Goal: Transaction & Acquisition: Purchase product/service

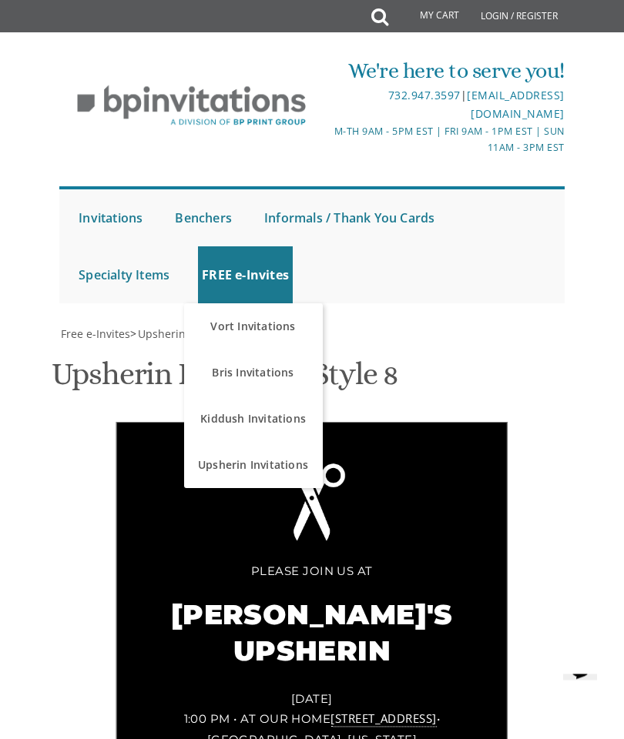
scroll to position [139, 0]
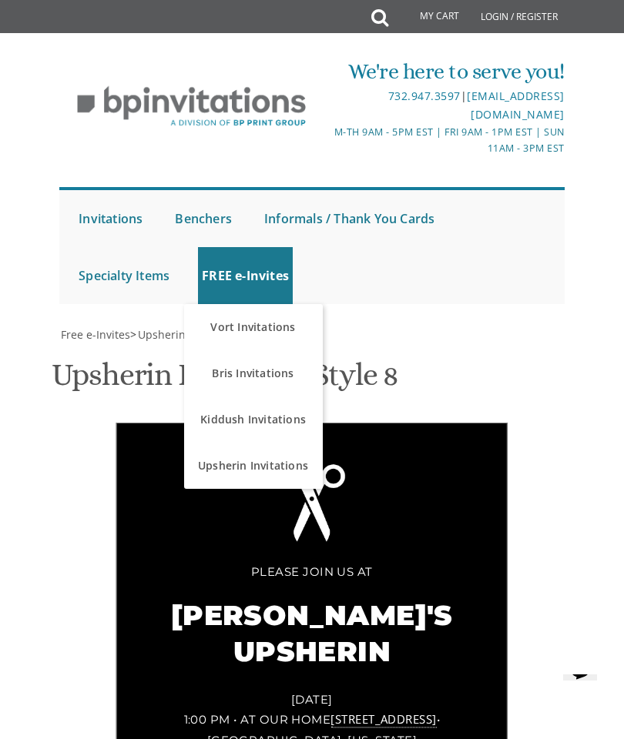
click at [219, 443] on link "Upsherin Invitations" at bounding box center [253, 466] width 139 height 46
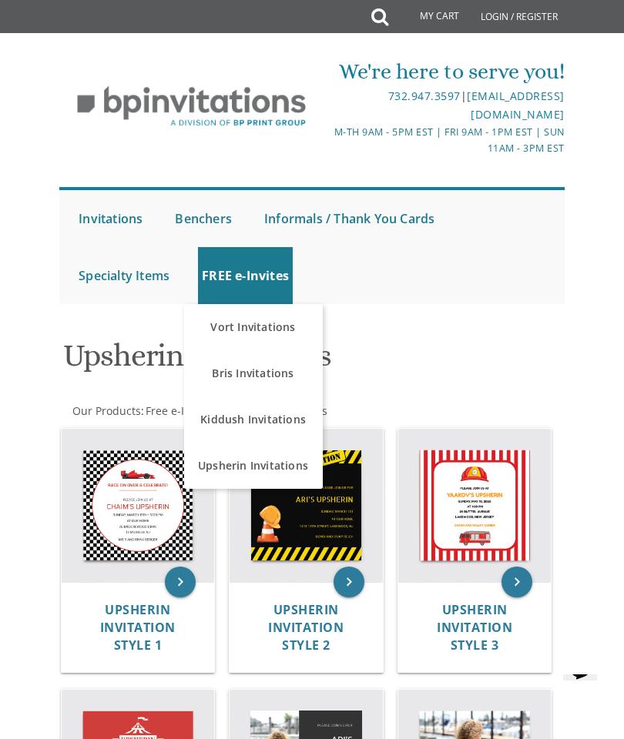
click at [236, 318] on link "Vort Invitations" at bounding box center [253, 327] width 139 height 46
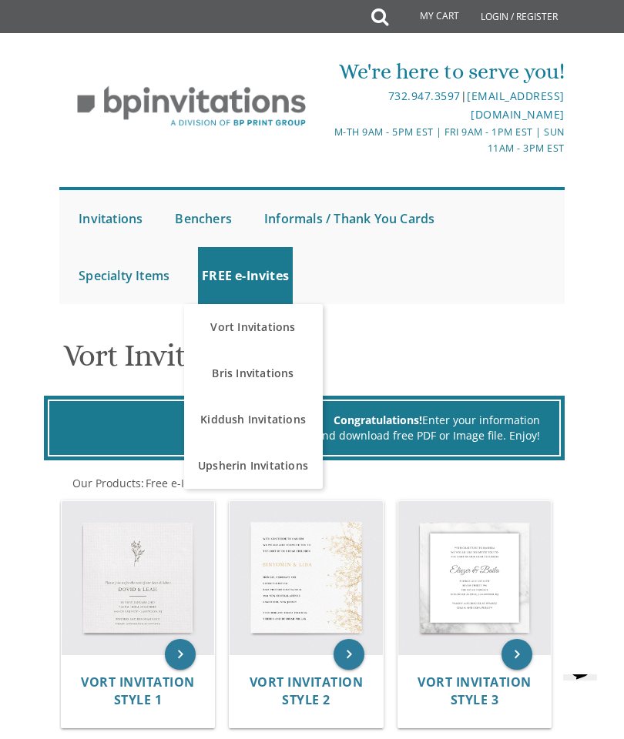
click at [222, 415] on link "Kiddush Invitations" at bounding box center [253, 419] width 139 height 46
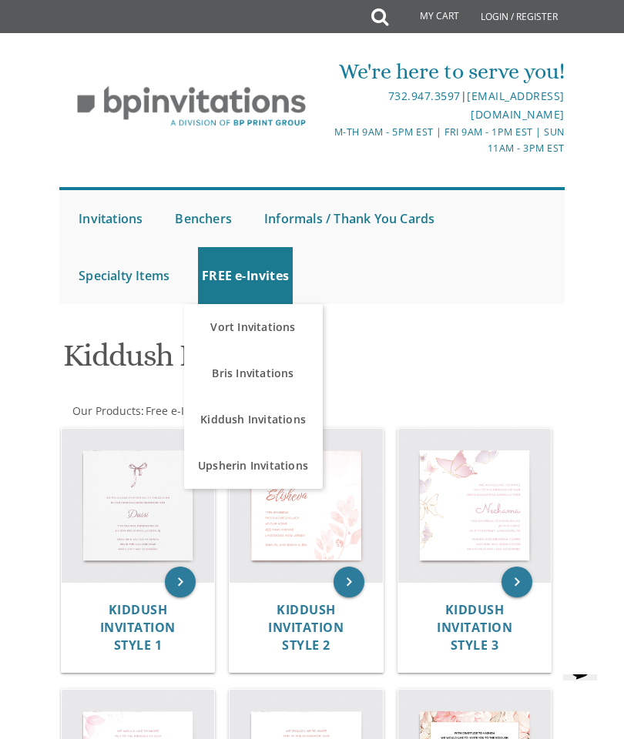
click at [229, 376] on link "Bris Invitations" at bounding box center [253, 373] width 139 height 46
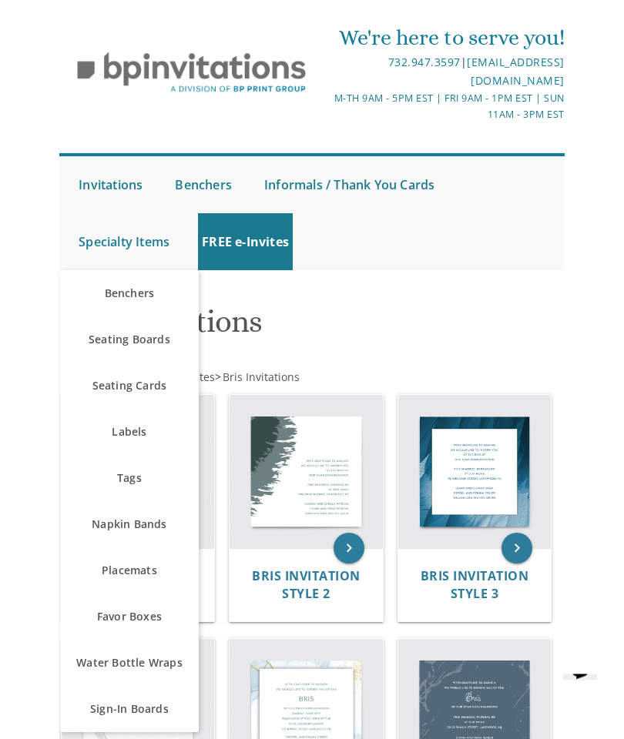
scroll to position [31, 0]
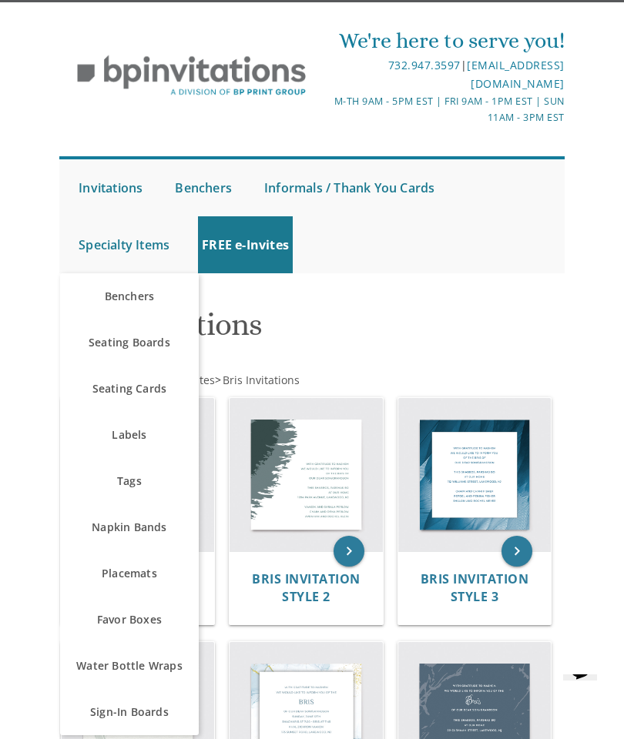
click at [99, 655] on link "Water Bottle Wraps" at bounding box center [129, 666] width 139 height 46
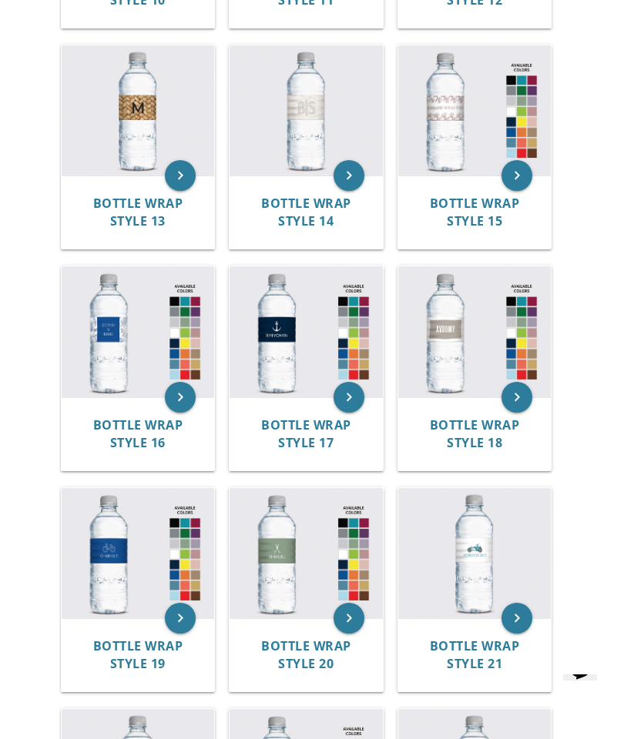
scroll to position [1393, 0]
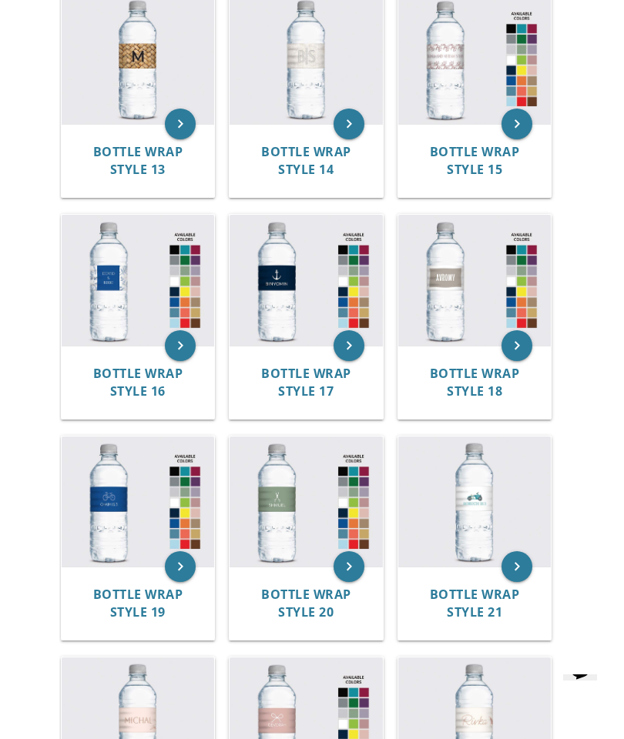
click at [116, 487] on img at bounding box center [138, 501] width 153 height 131
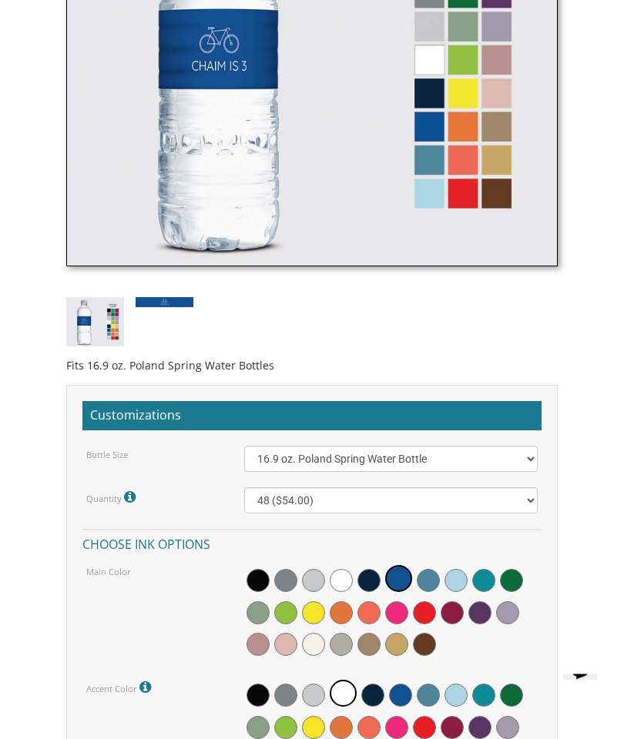
scroll to position [820, 0]
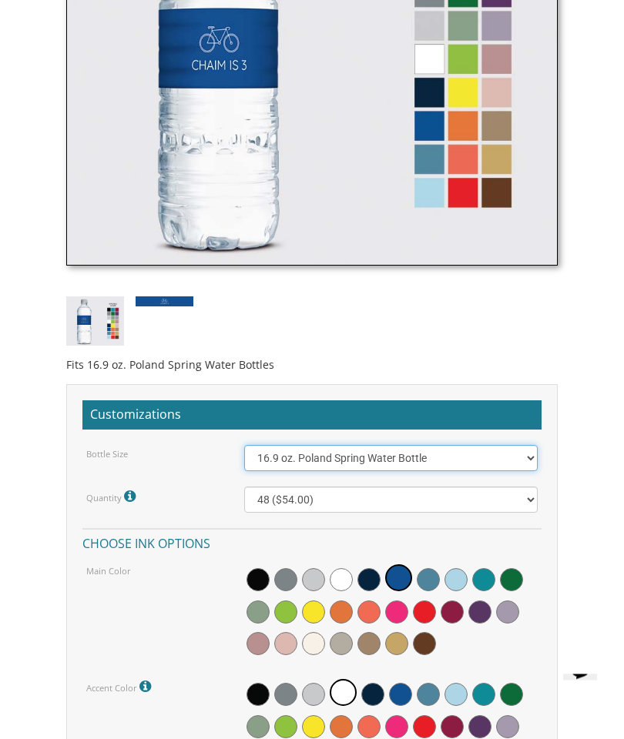
click at [470, 455] on select "16.9 oz. Poland Spring Water Bottle 13.5 oz. [PERSON_NAME] Water Bottle" at bounding box center [390, 459] width 293 height 26
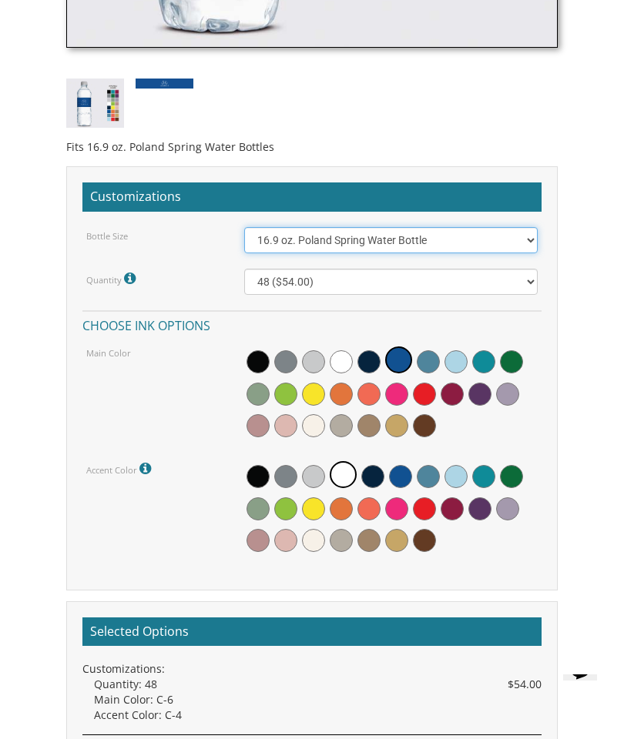
scroll to position [1038, 0]
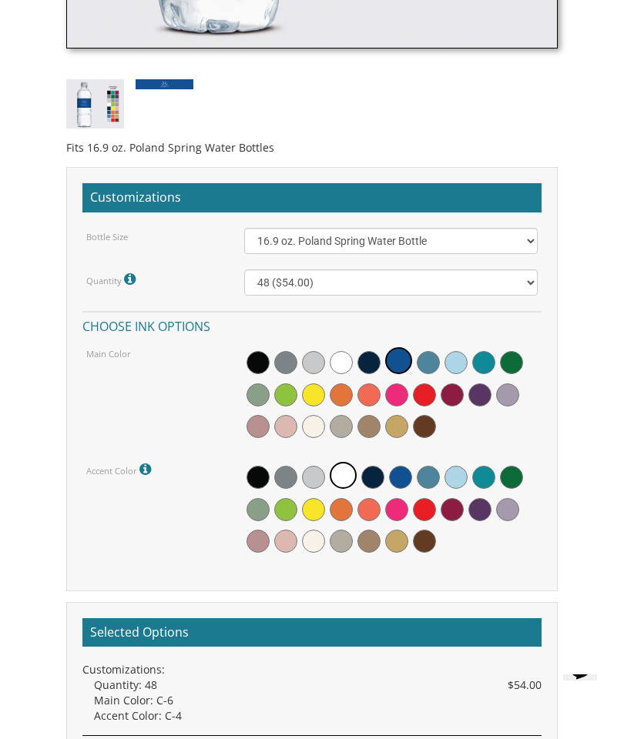
click at [140, 191] on h2 "Customizations" at bounding box center [311, 197] width 459 height 29
click at [153, 195] on h2 "Customizations" at bounding box center [311, 197] width 459 height 29
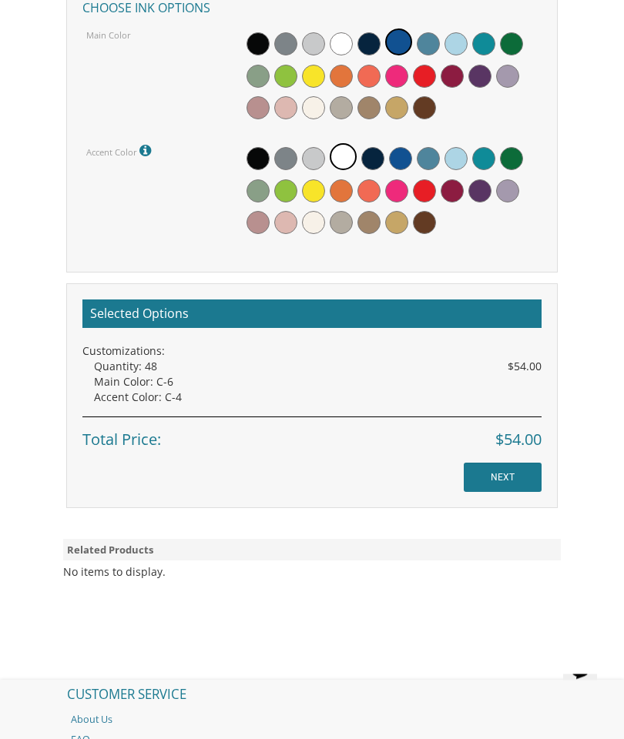
scroll to position [1377, 0]
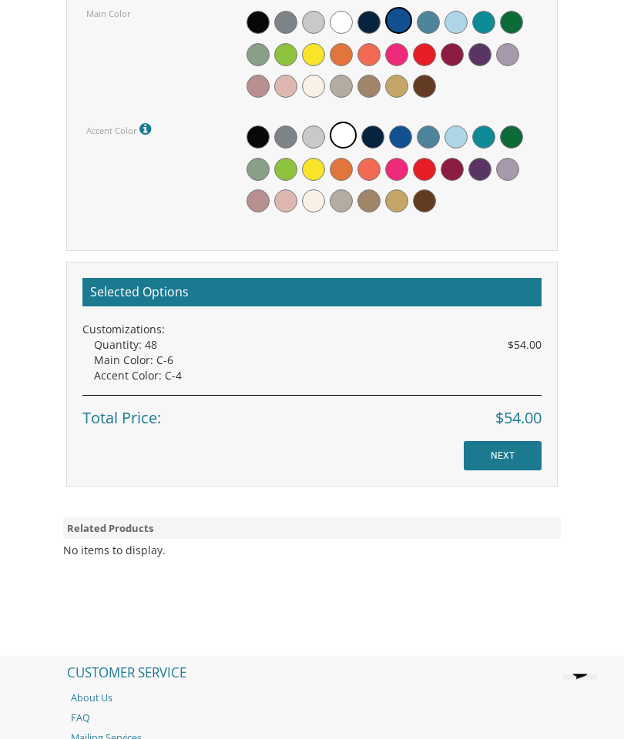
click at [118, 288] on h2 "Selected Options" at bounding box center [311, 293] width 459 height 29
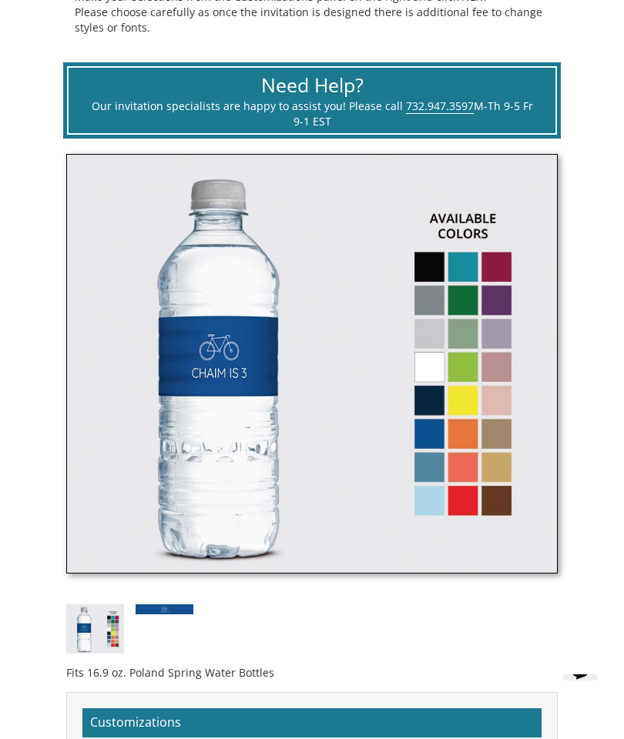
scroll to position [453, 0]
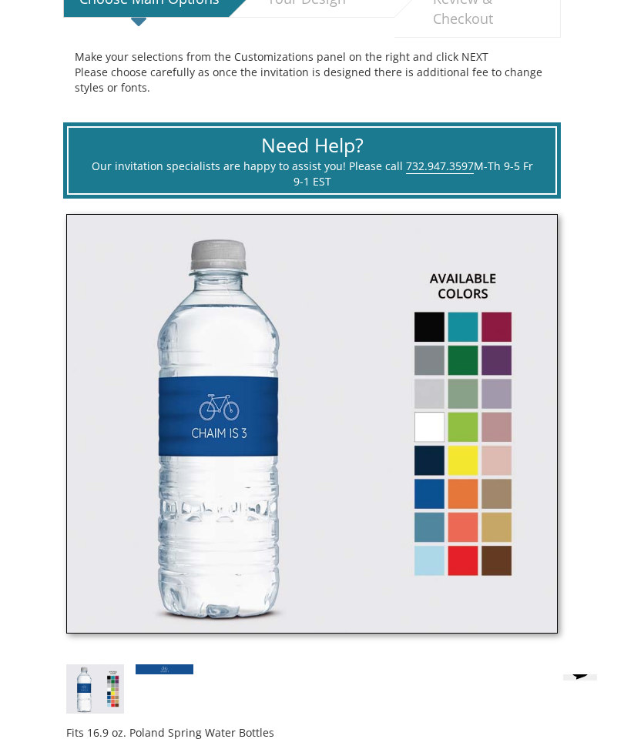
click at [422, 355] on img at bounding box center [311, 424] width 491 height 420
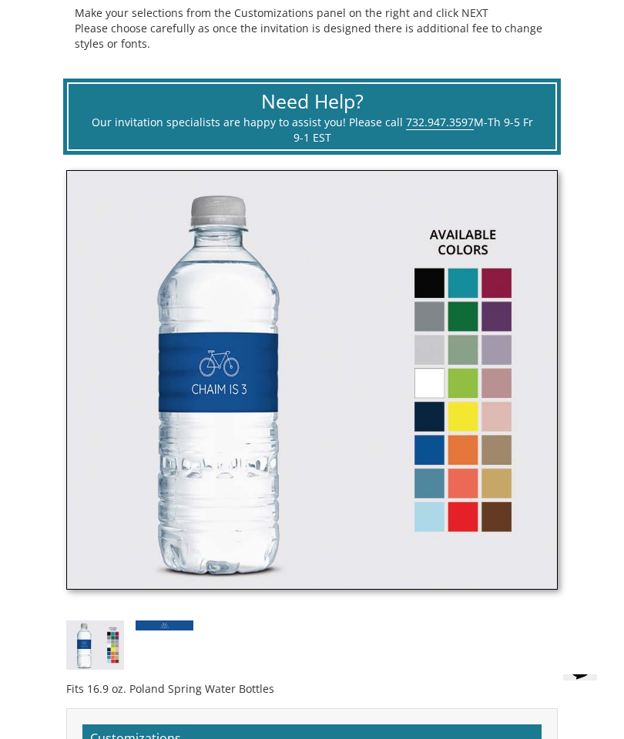
scroll to position [691, 0]
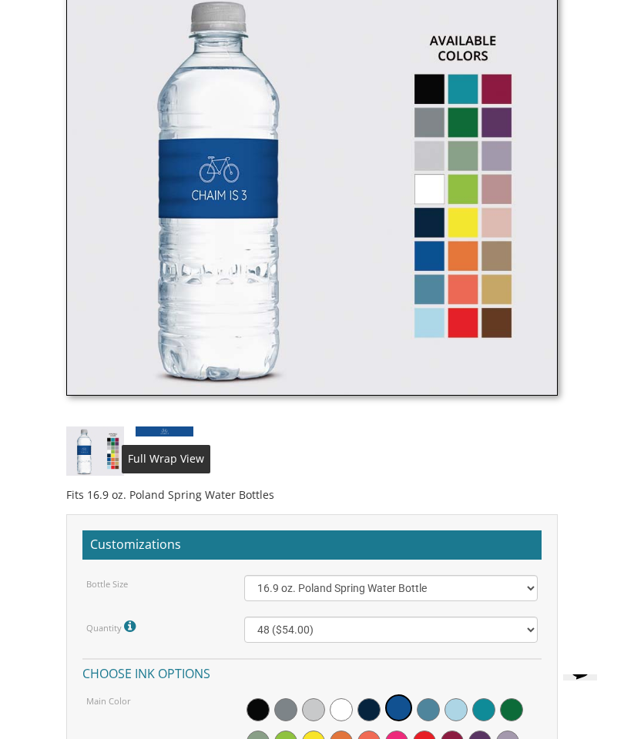
click at [154, 456] on div "Fits 16.9 oz. Poland Spring Water Bottles" at bounding box center [312, 239] width 514 height 527
click at [155, 460] on div "Fits 16.9 oz. Poland Spring Water Bottles" at bounding box center [312, 239] width 514 height 527
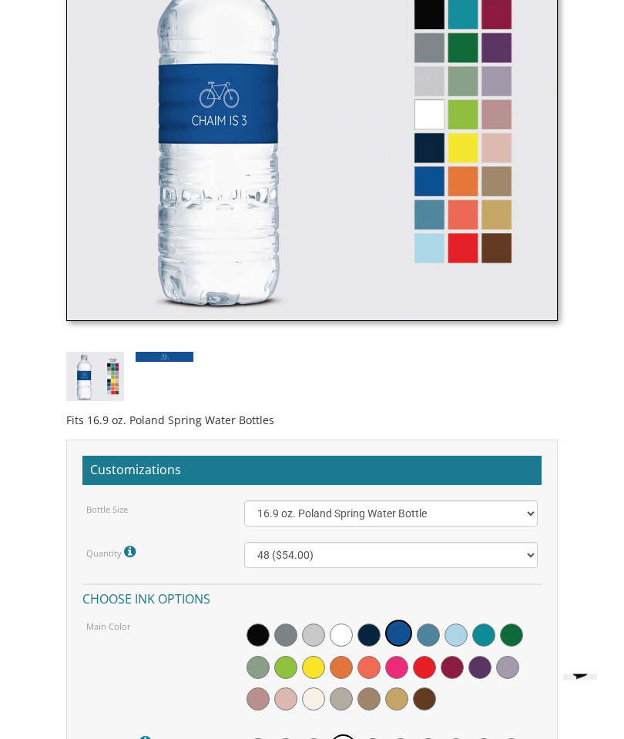
scroll to position [765, 0]
click at [171, 465] on h2 "Customizations" at bounding box center [311, 470] width 459 height 29
click at [174, 460] on h2 "Customizations" at bounding box center [311, 470] width 459 height 29
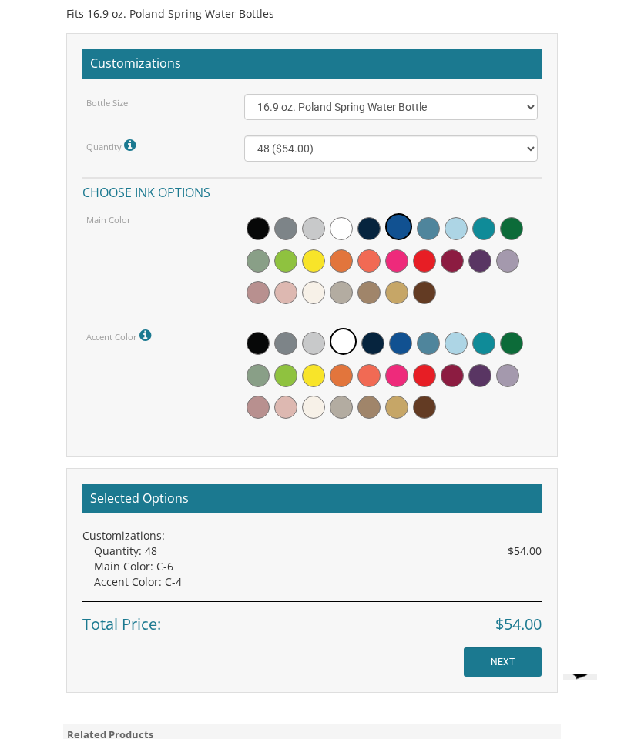
scroll to position [1172, 0]
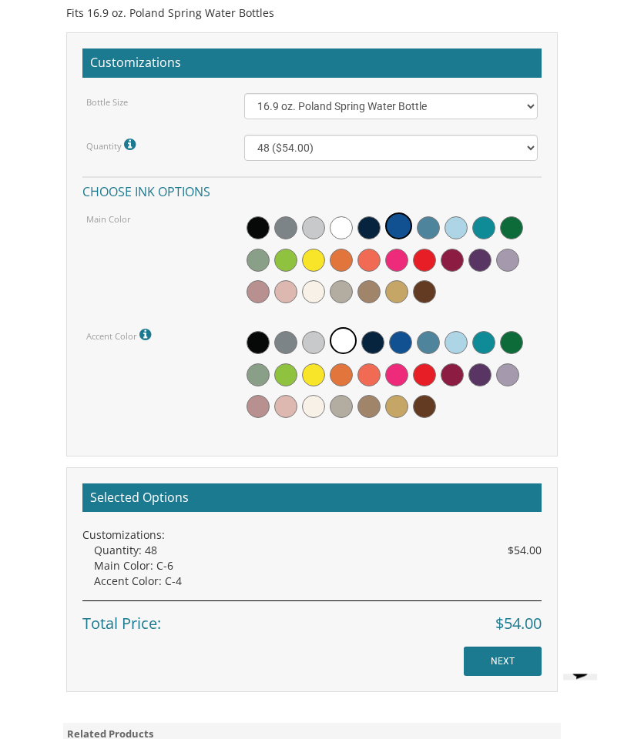
click at [155, 494] on h2 "Selected Options" at bounding box center [311, 498] width 459 height 29
click at [155, 488] on h2 "Selected Options" at bounding box center [311, 498] width 459 height 29
click at [202, 487] on h2 "Selected Options" at bounding box center [311, 498] width 459 height 29
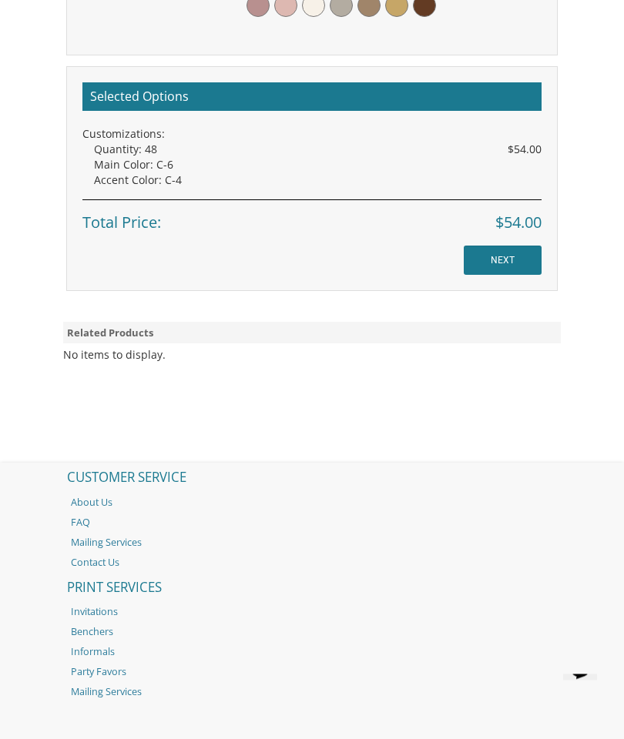
scroll to position [1500, 0]
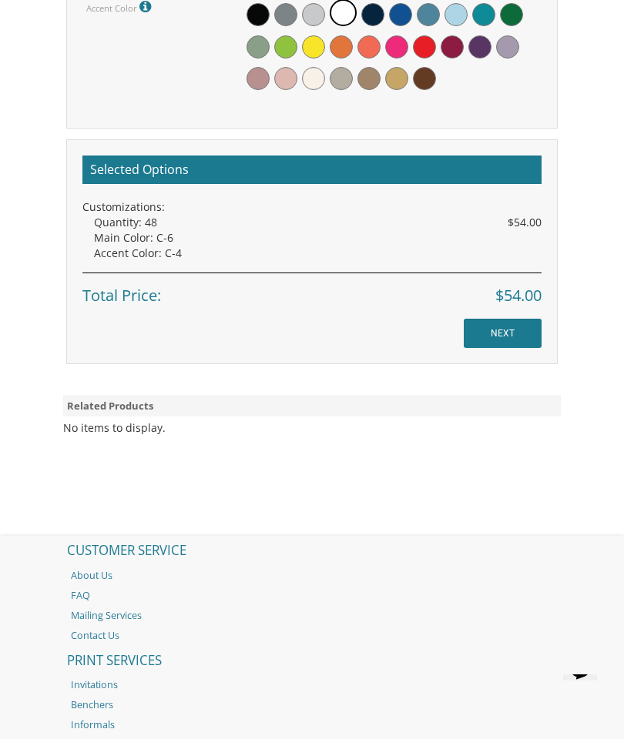
click at [513, 326] on input "NEXT" at bounding box center [502, 333] width 78 height 29
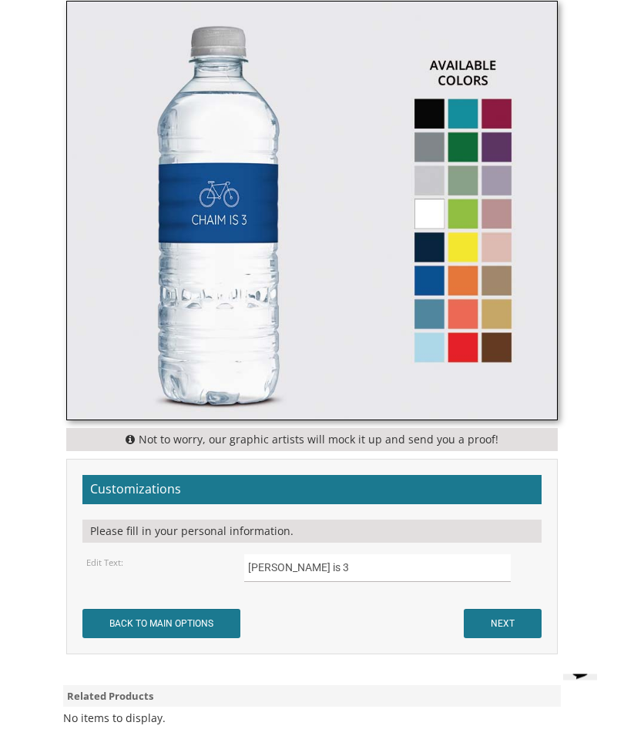
scroll to position [671, 0]
click at [327, 573] on input "Chaim is 3" at bounding box center [377, 568] width 266 height 28
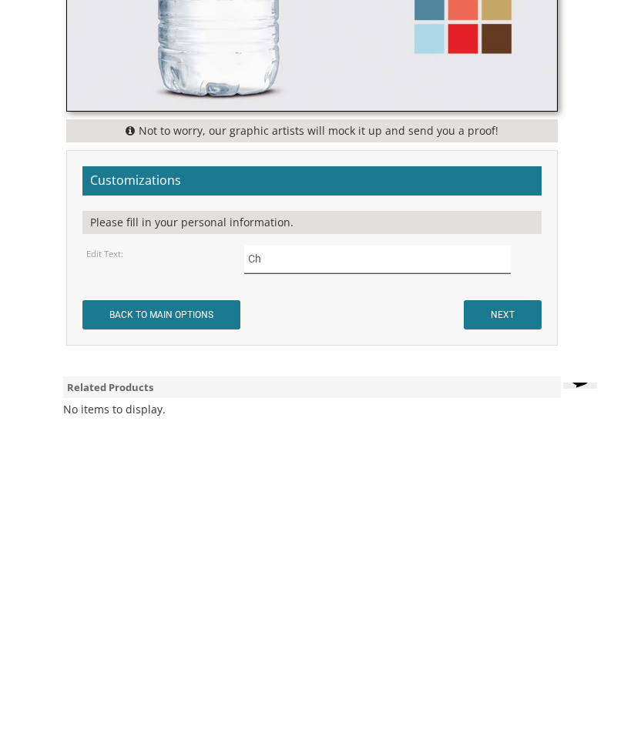
type input "C"
type input "Moshe"
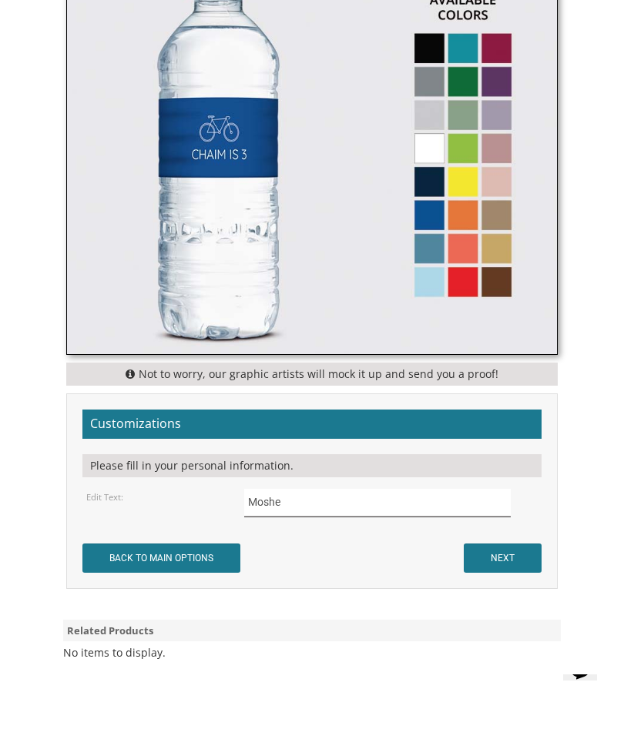
scroll to position [0, 0]
